Goal: Browse casually: Explore the website without a specific task or goal

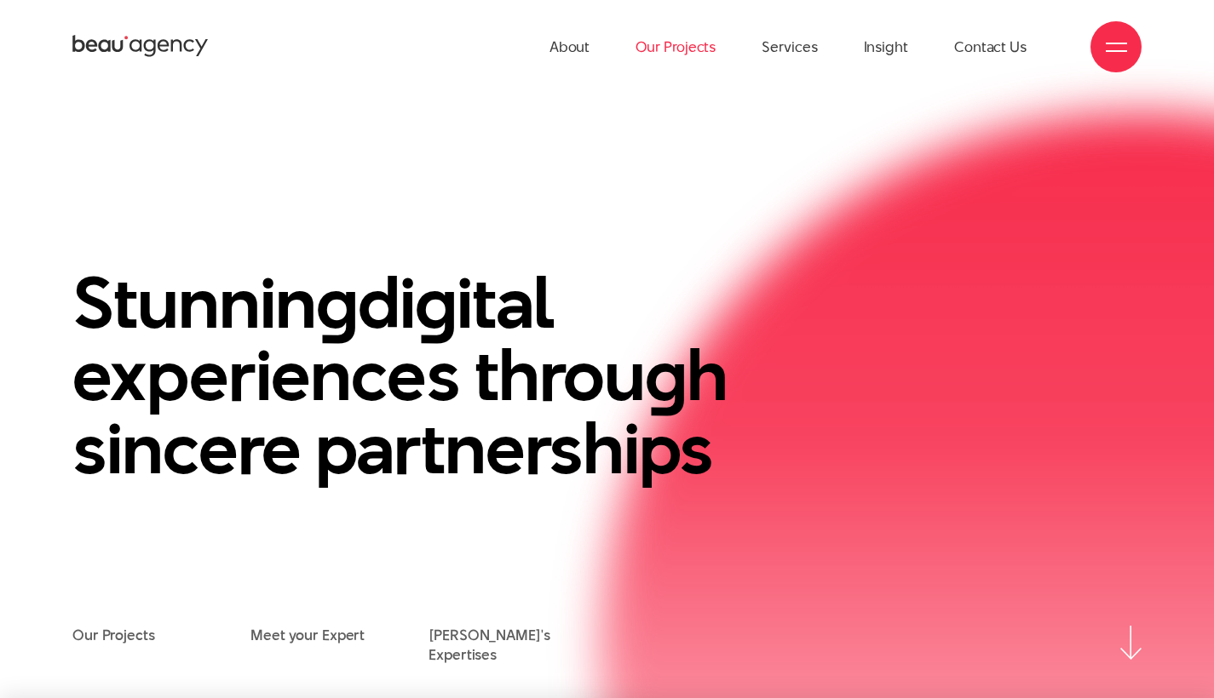
click at [701, 46] on link "Our Projects" at bounding box center [675, 47] width 80 height 94
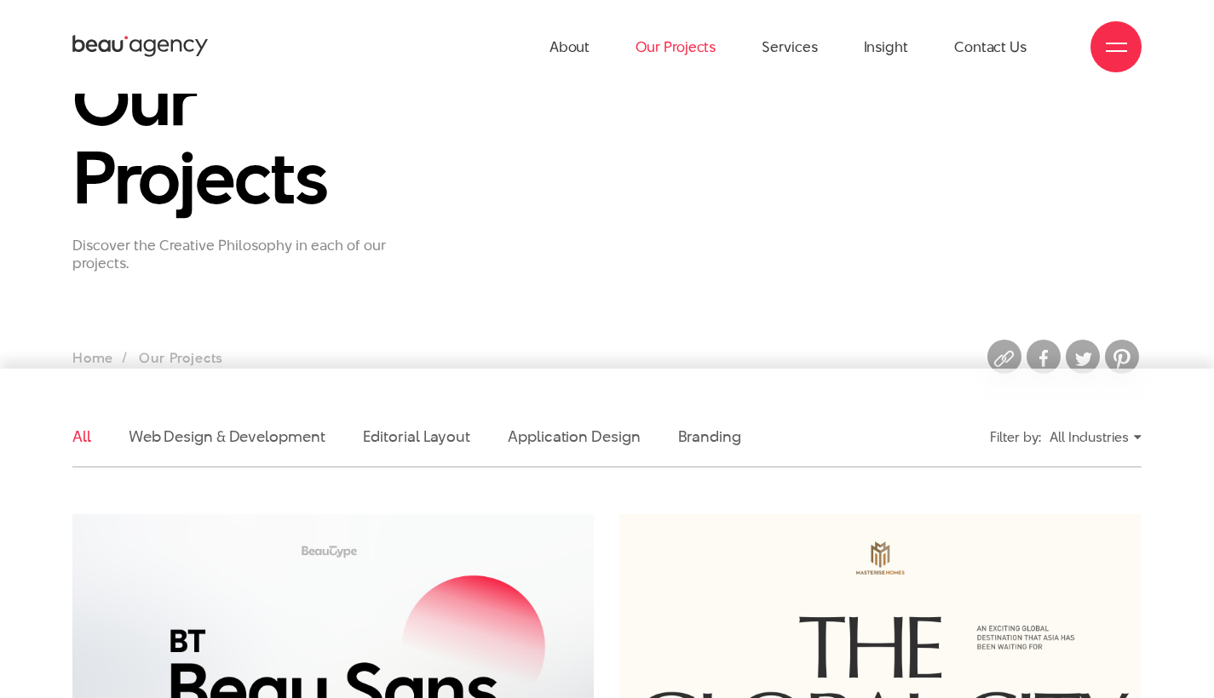
scroll to position [83, 0]
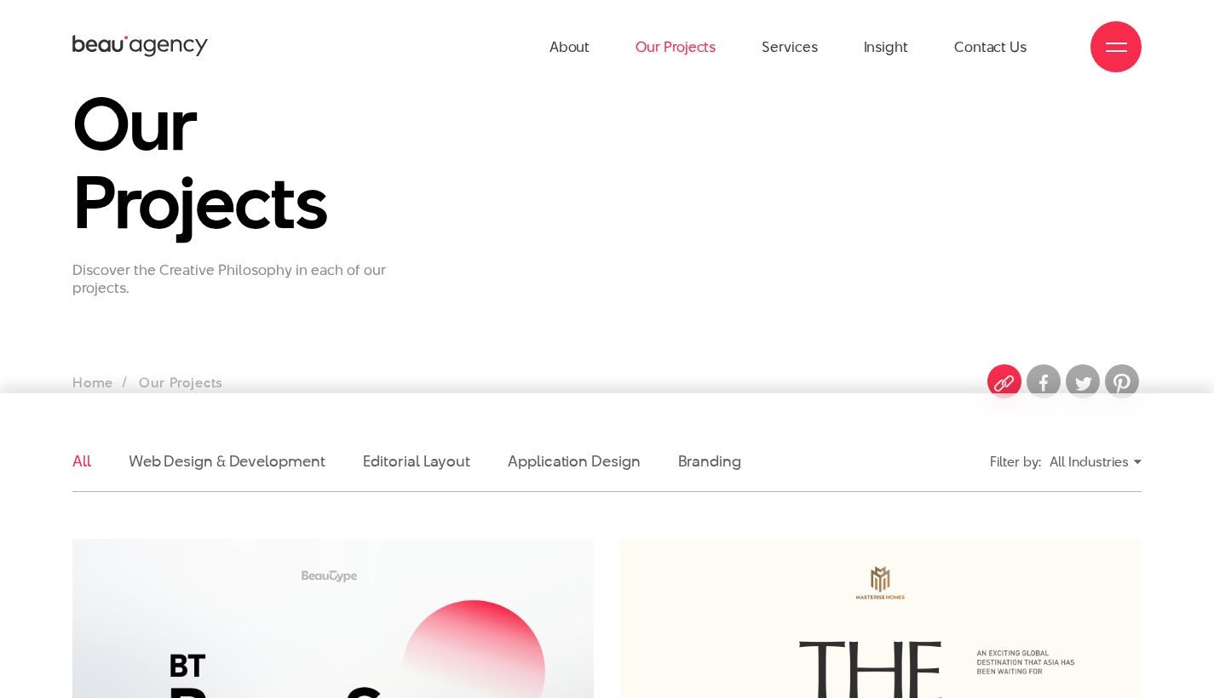
click at [1003, 373] on img at bounding box center [1004, 383] width 34 height 34
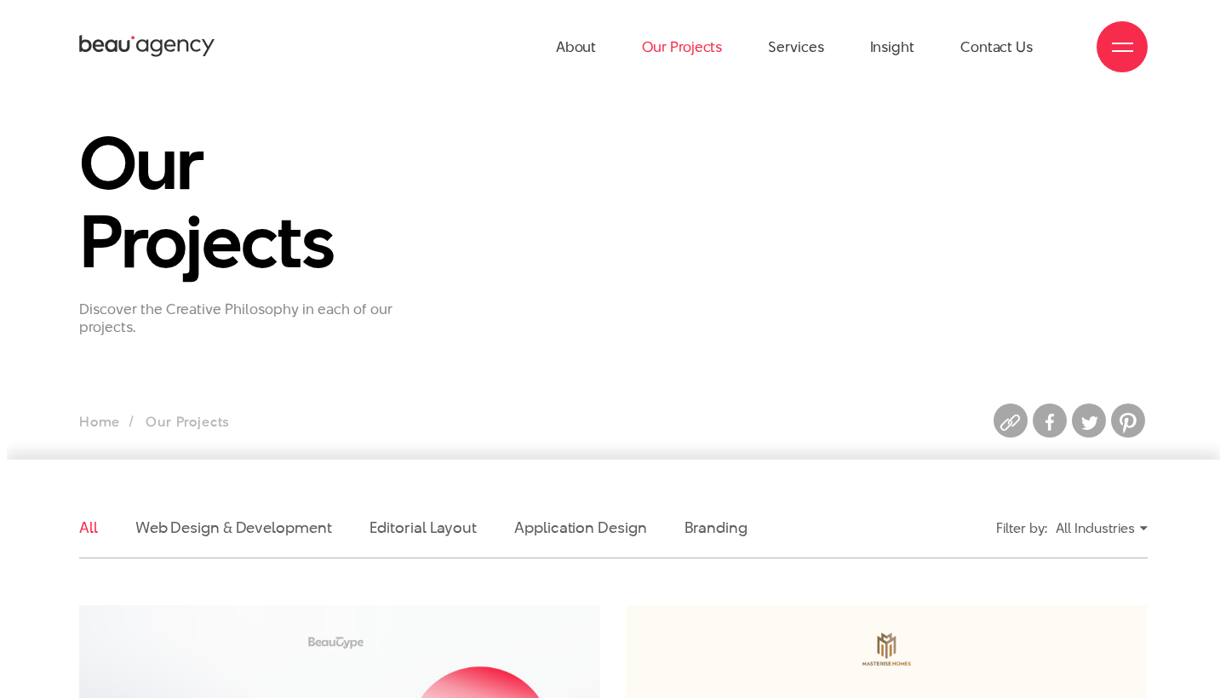
scroll to position [0, 0]
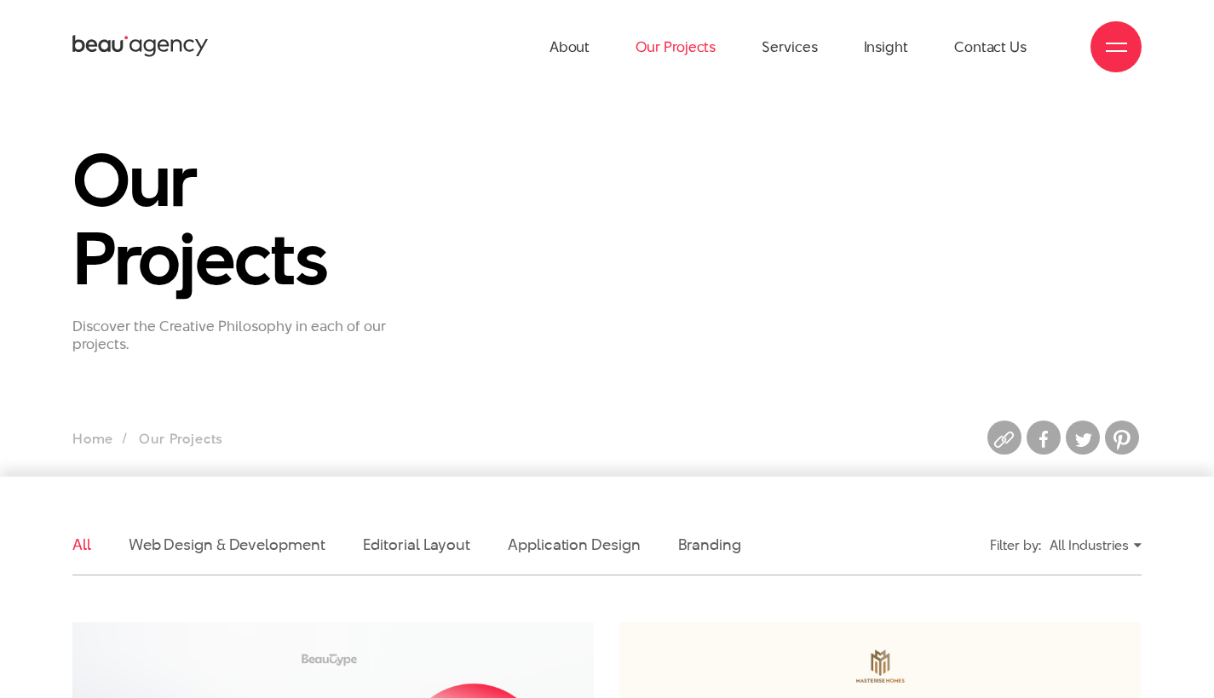
click at [1109, 57] on div at bounding box center [1115, 46] width 51 height 51
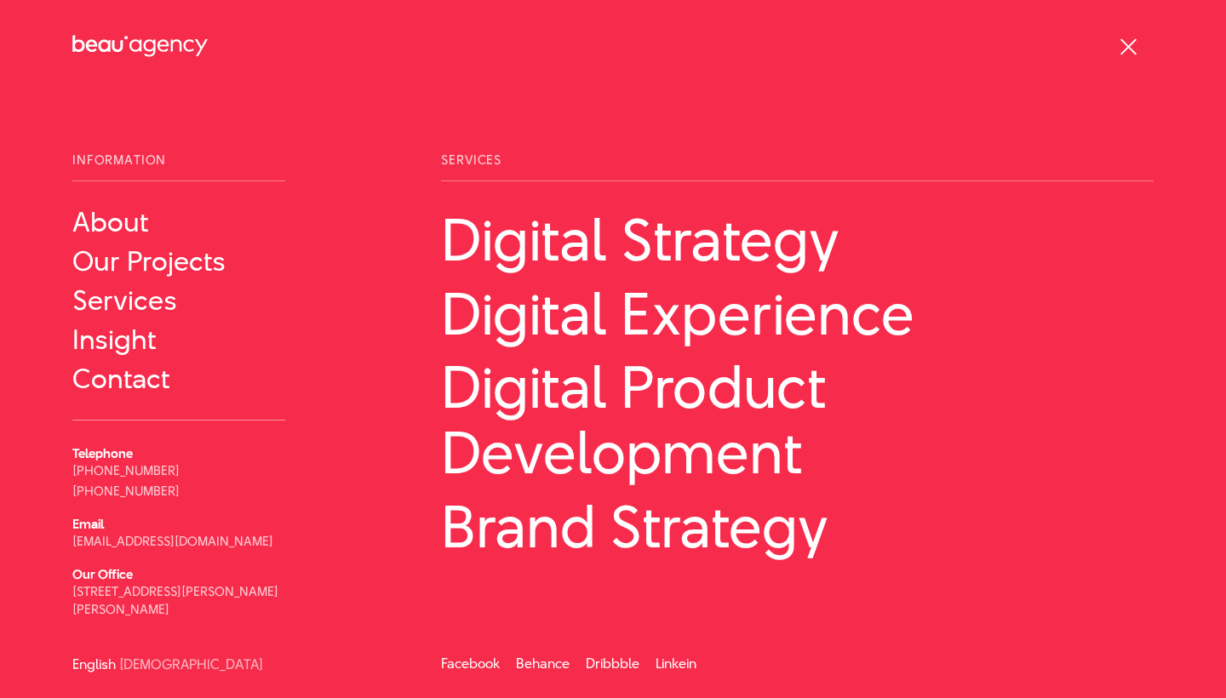
click at [1116, 52] on div at bounding box center [1128, 46] width 51 height 51
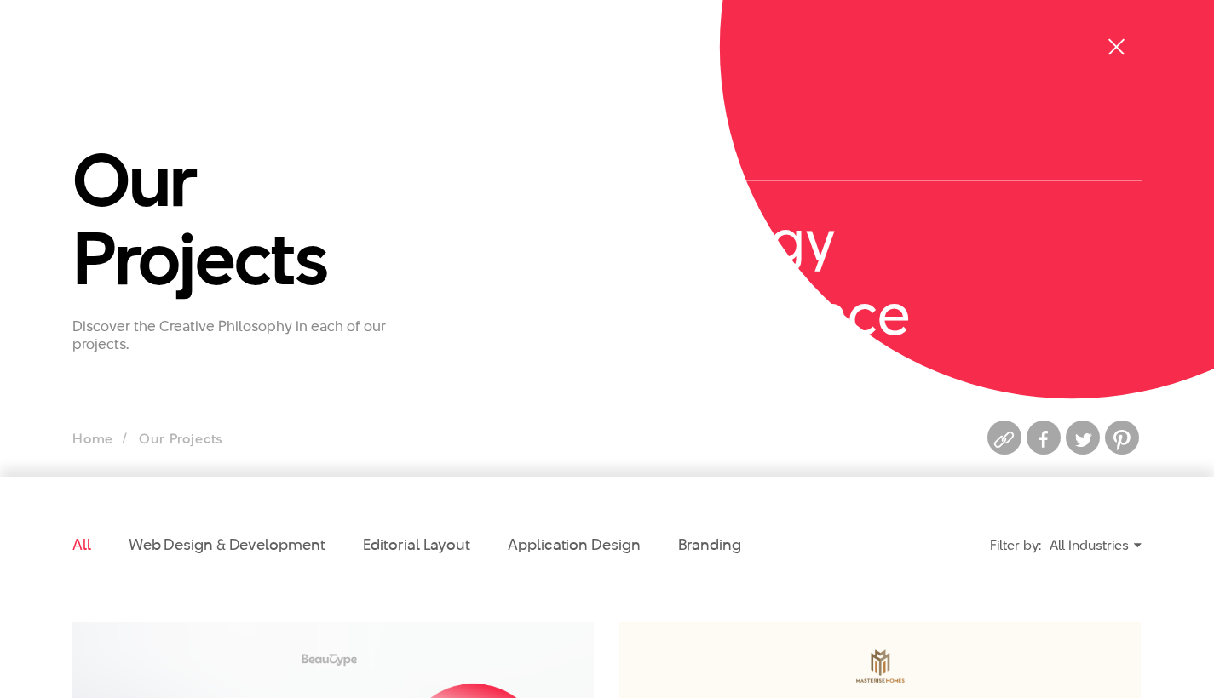
click at [1116, 52] on div at bounding box center [1115, 47] width 21 height 21
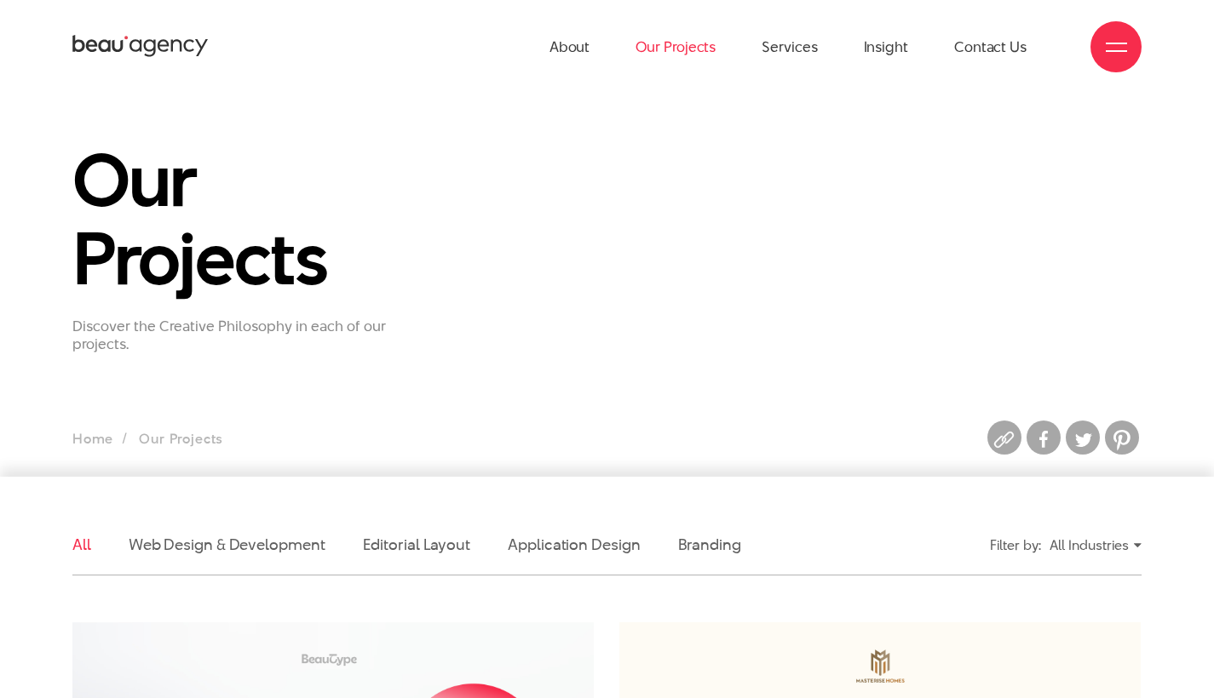
click at [1111, 48] on div at bounding box center [1115, 47] width 21 height 21
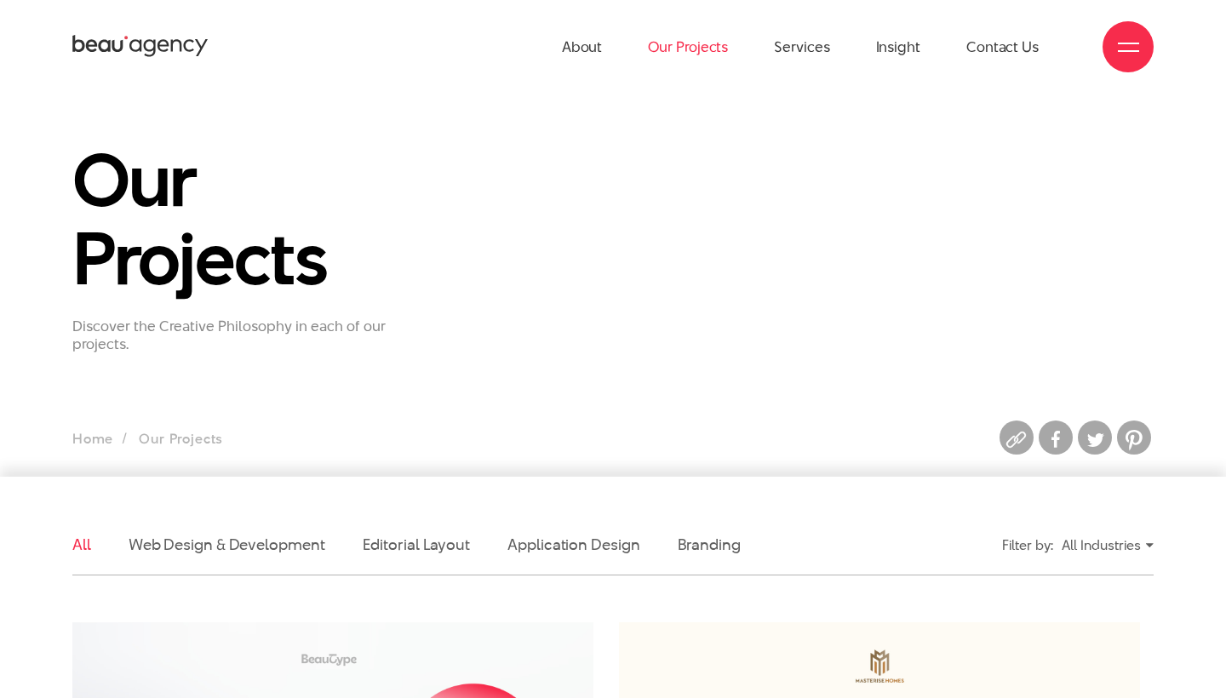
click at [1125, 50] on span at bounding box center [1128, 51] width 21 height 2
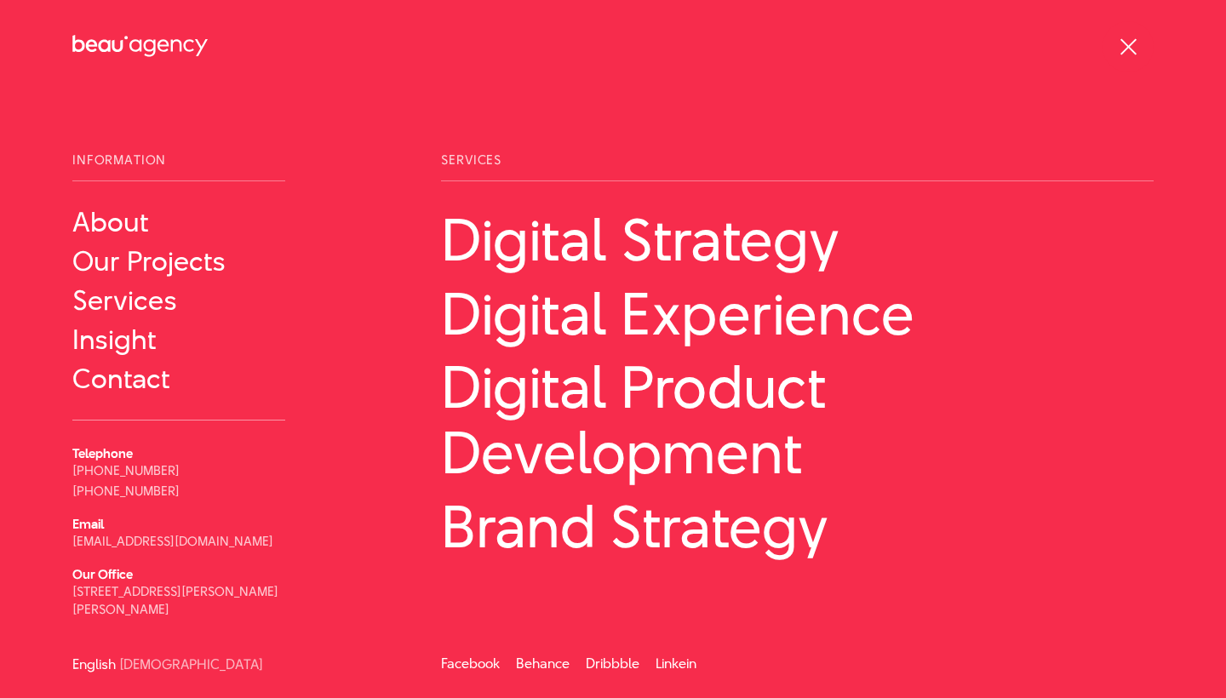
scroll to position [1, 0]
click at [156, 315] on link "Services" at bounding box center [178, 299] width 213 height 31
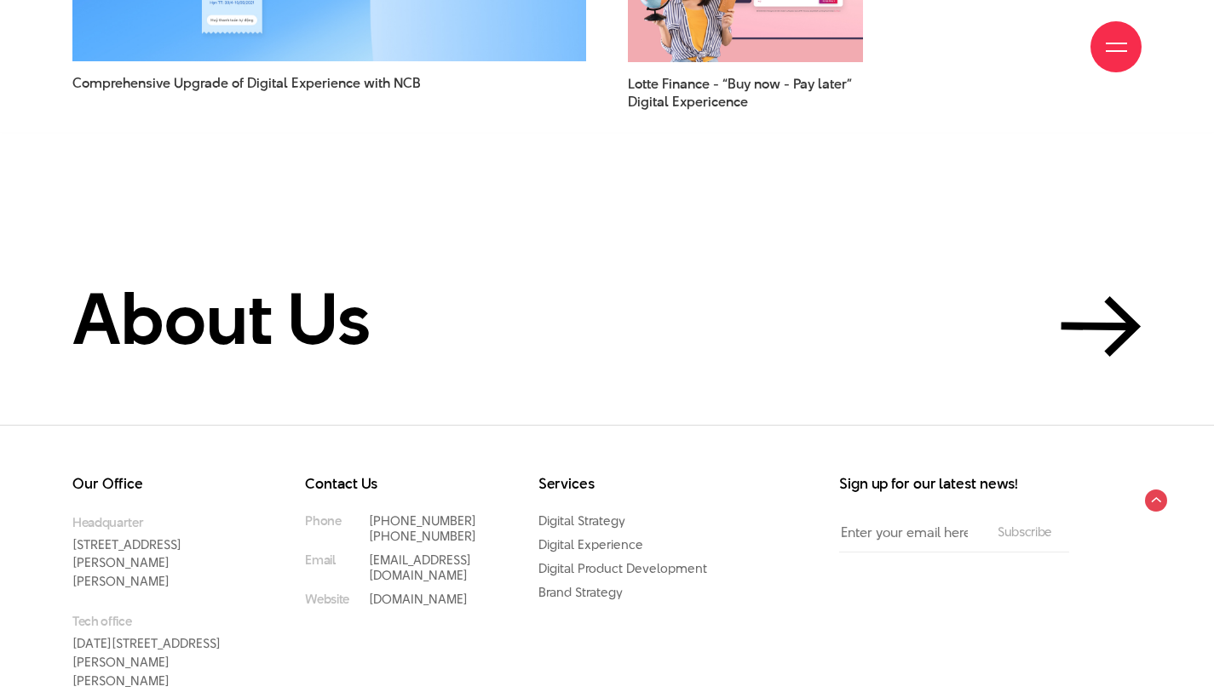
scroll to position [5027, 0]
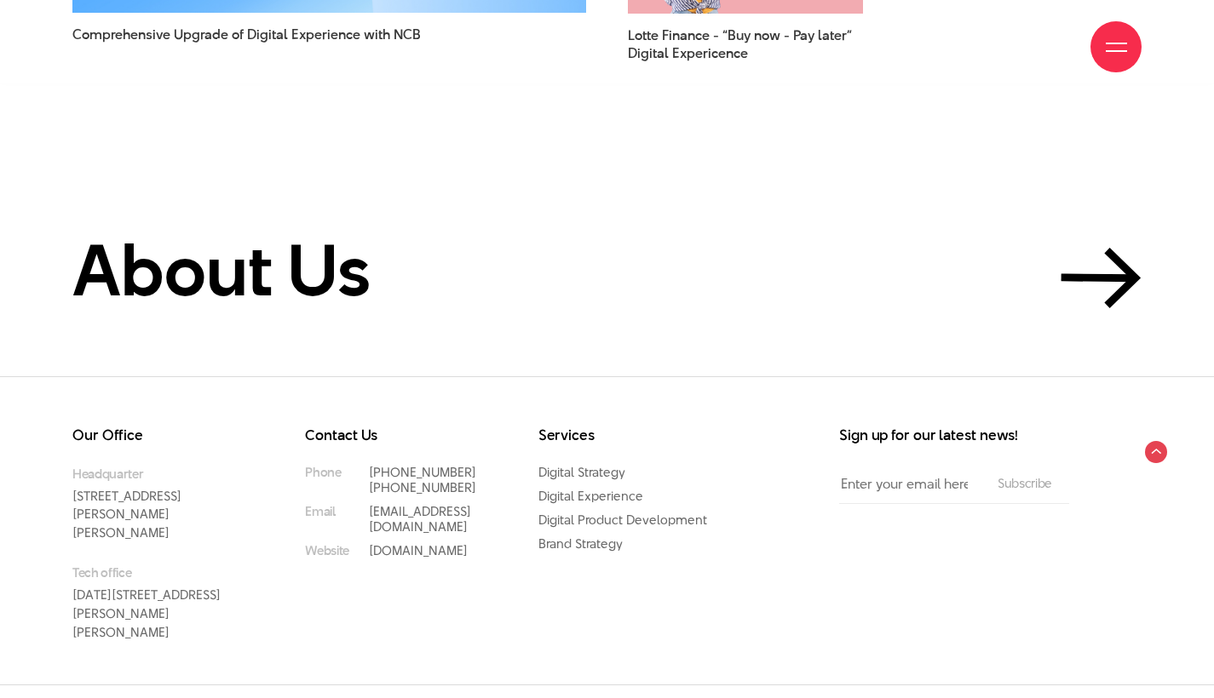
click at [1013, 697] on link "Dribbble" at bounding box center [1003, 710] width 49 height 18
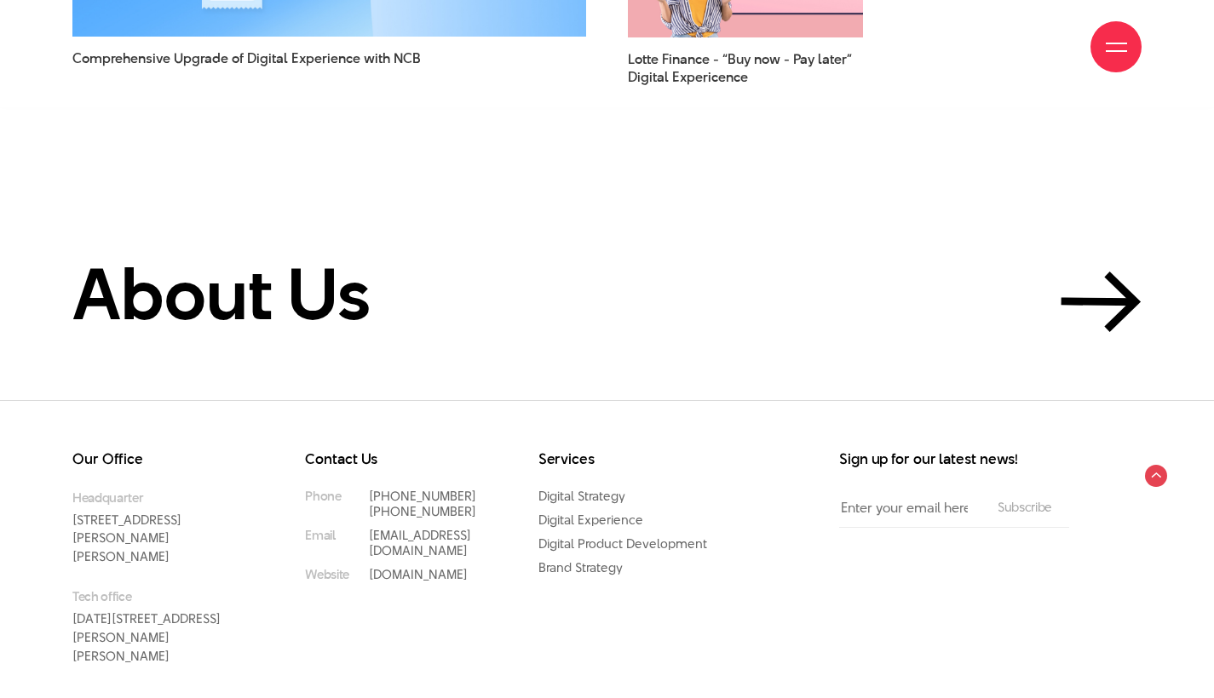
scroll to position [5027, 0]
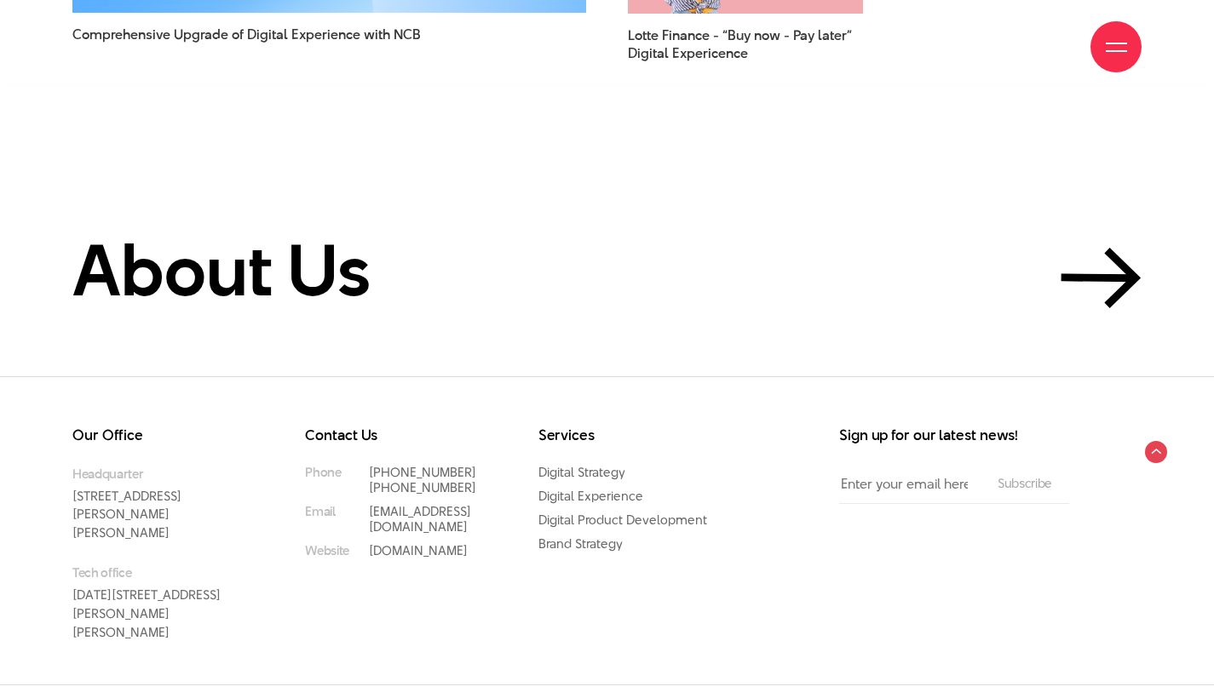
click at [835, 697] on link "Facebook" at bounding box center [849, 710] width 56 height 18
